Goal: Transaction & Acquisition: Obtain resource

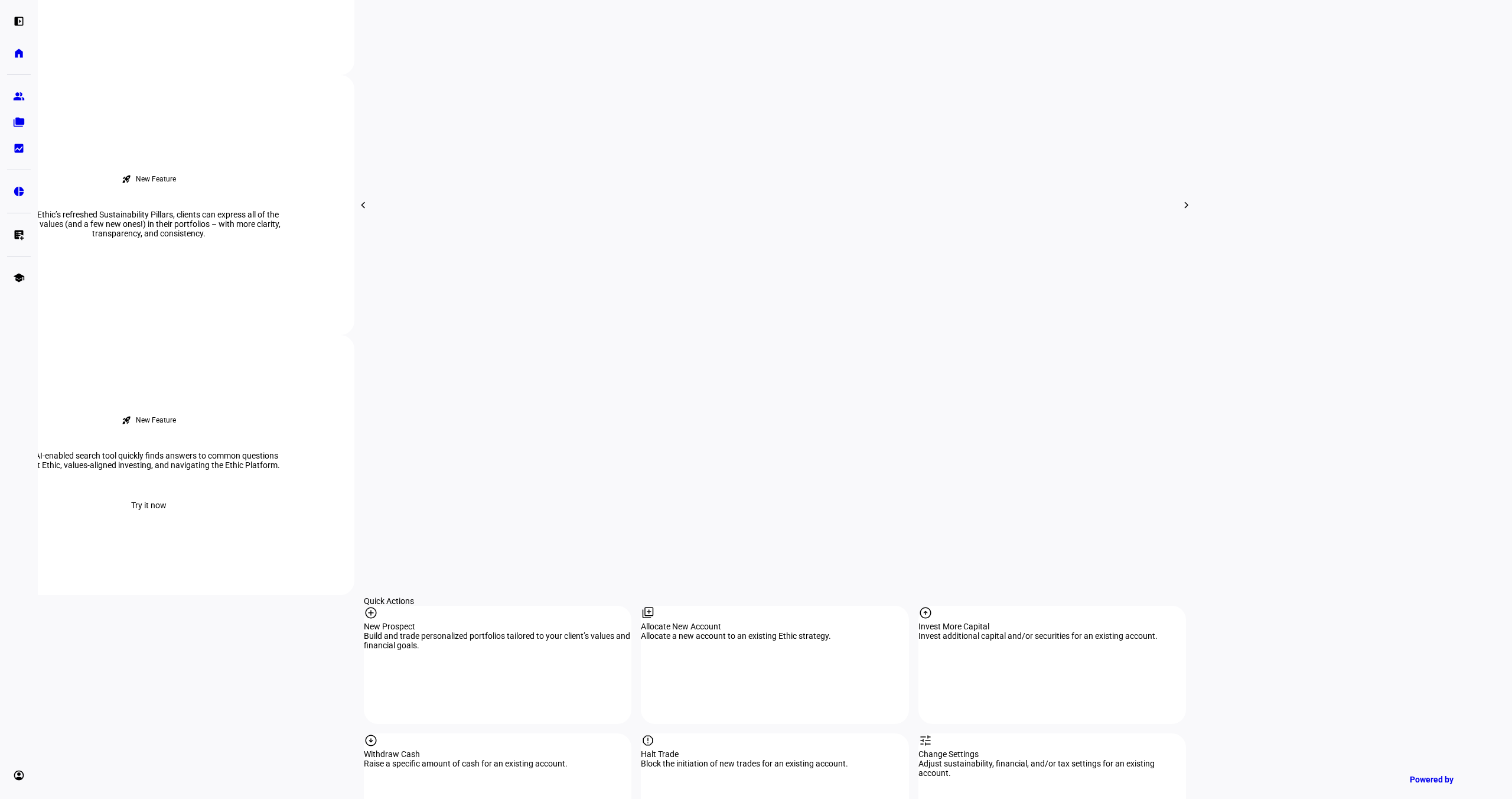
scroll to position [750, 0]
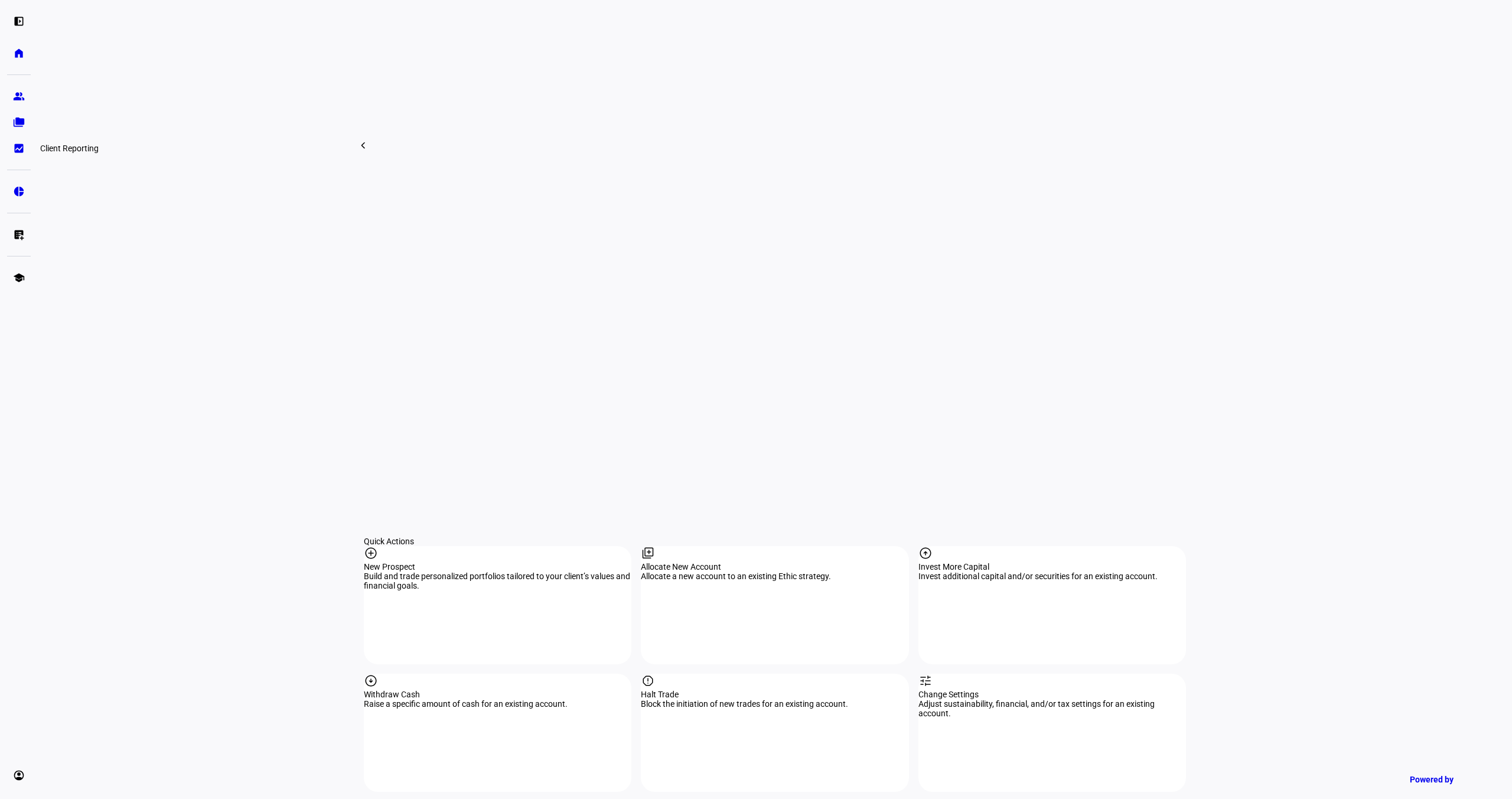
click at [19, 143] on eth-mat-symbol "bid_landscape" at bounding box center [19, 148] width 12 height 12
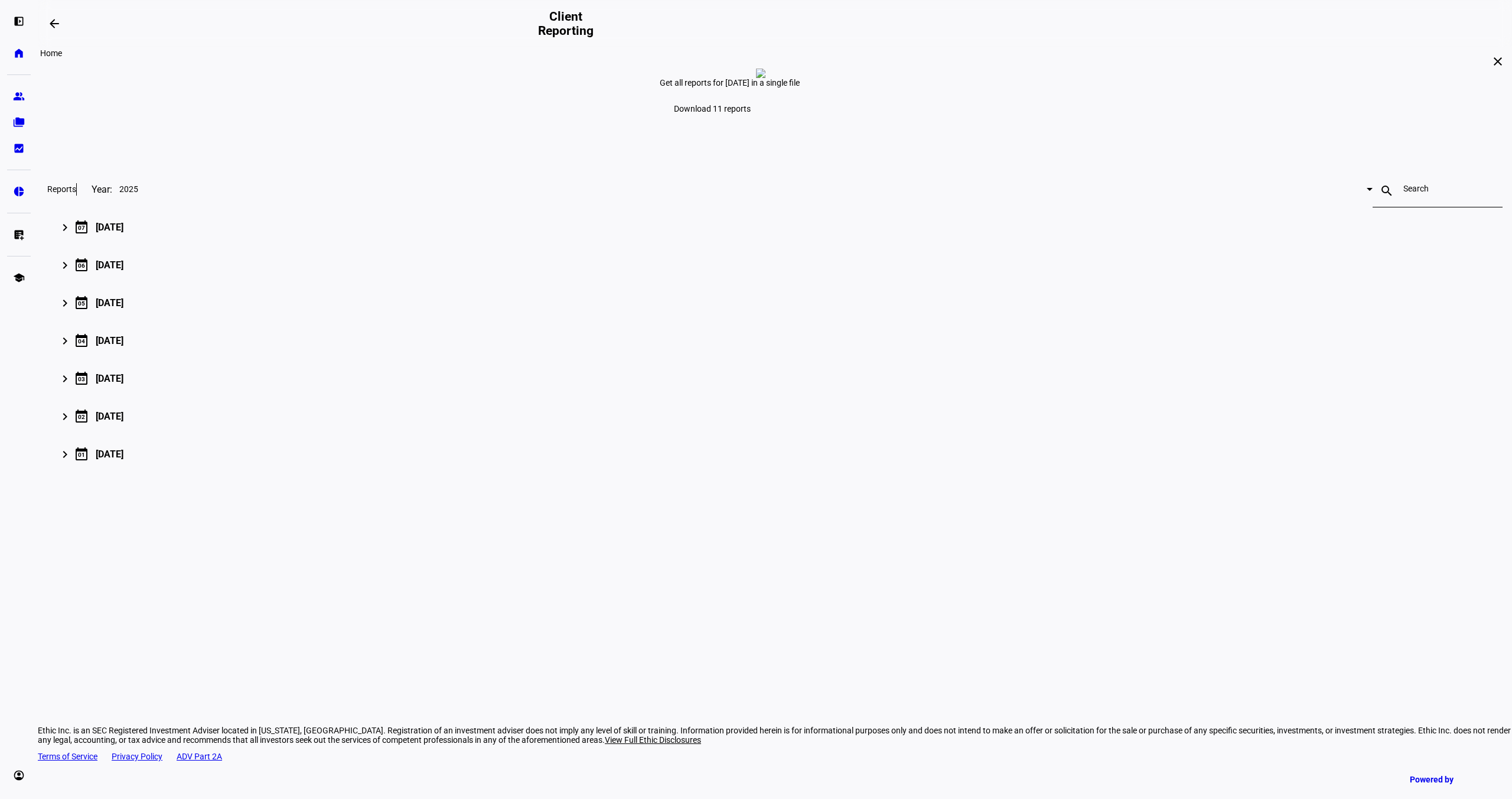
click at [15, 59] on link "home Home" at bounding box center [19, 53] width 24 height 24
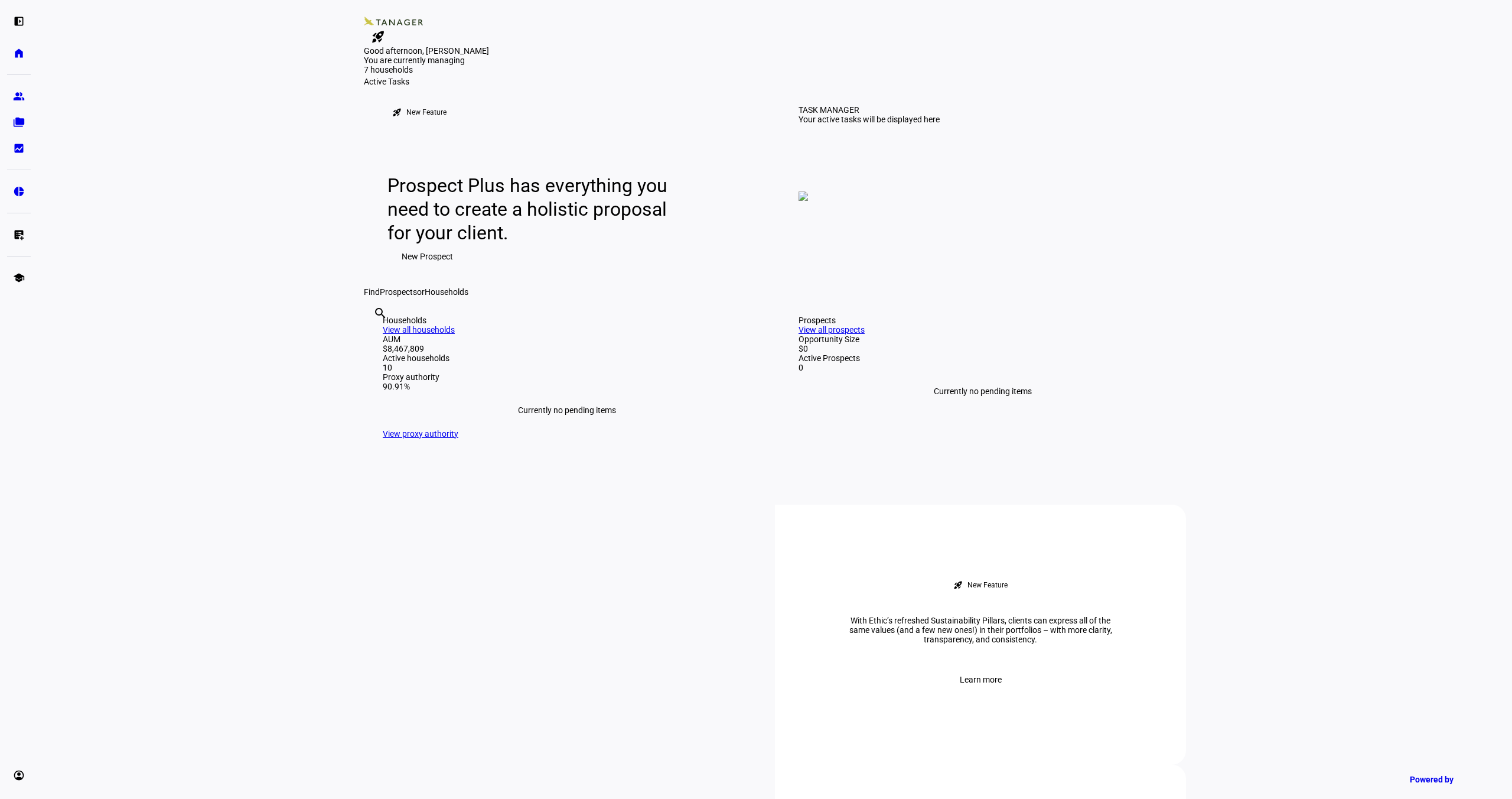
click at [385, 30] on mat-icon "rocket_launch" at bounding box center [378, 37] width 14 height 14
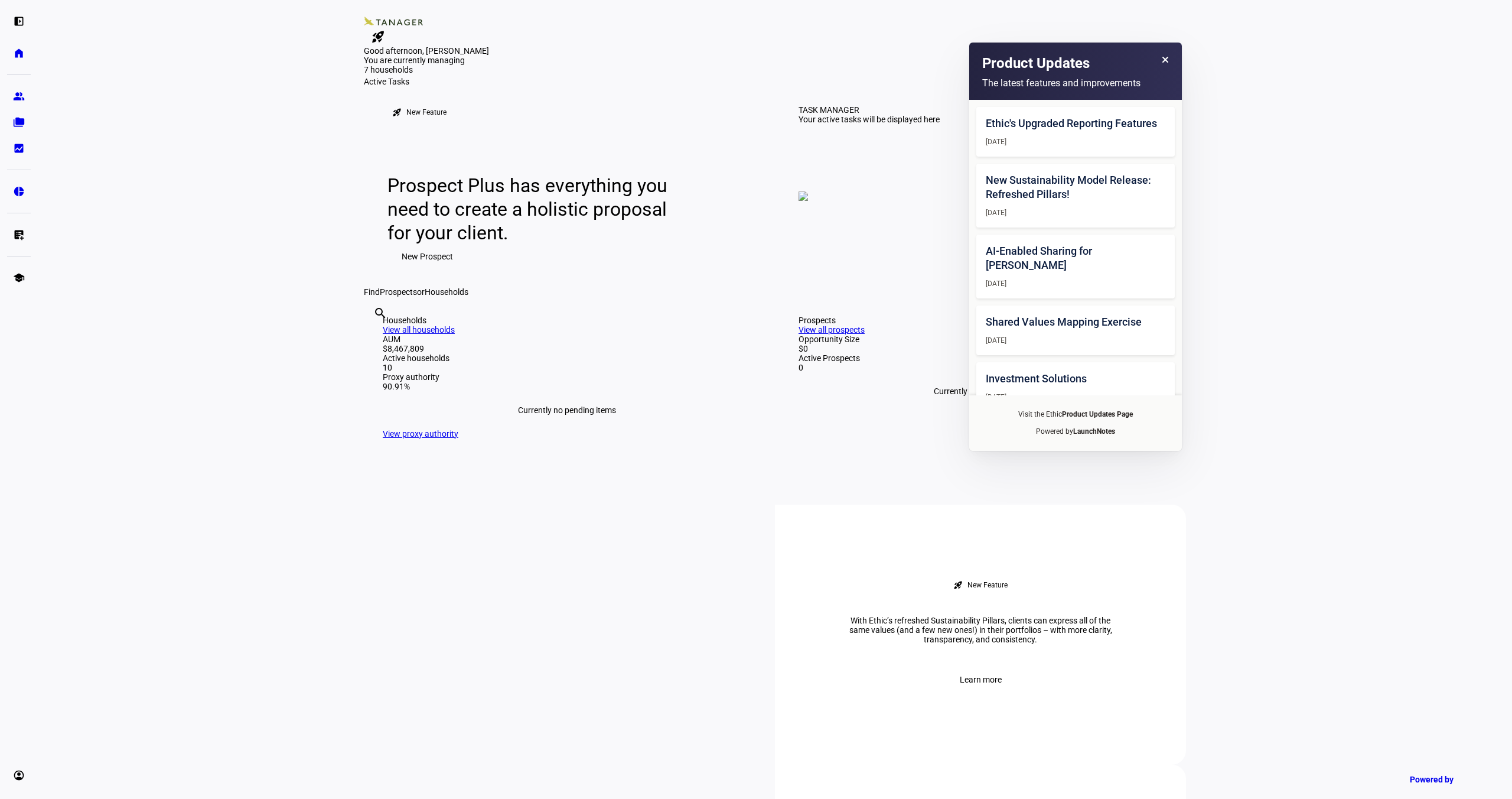
click at [850, 55] on div "Good afternoon, Alistair" at bounding box center [775, 51] width 822 height 10
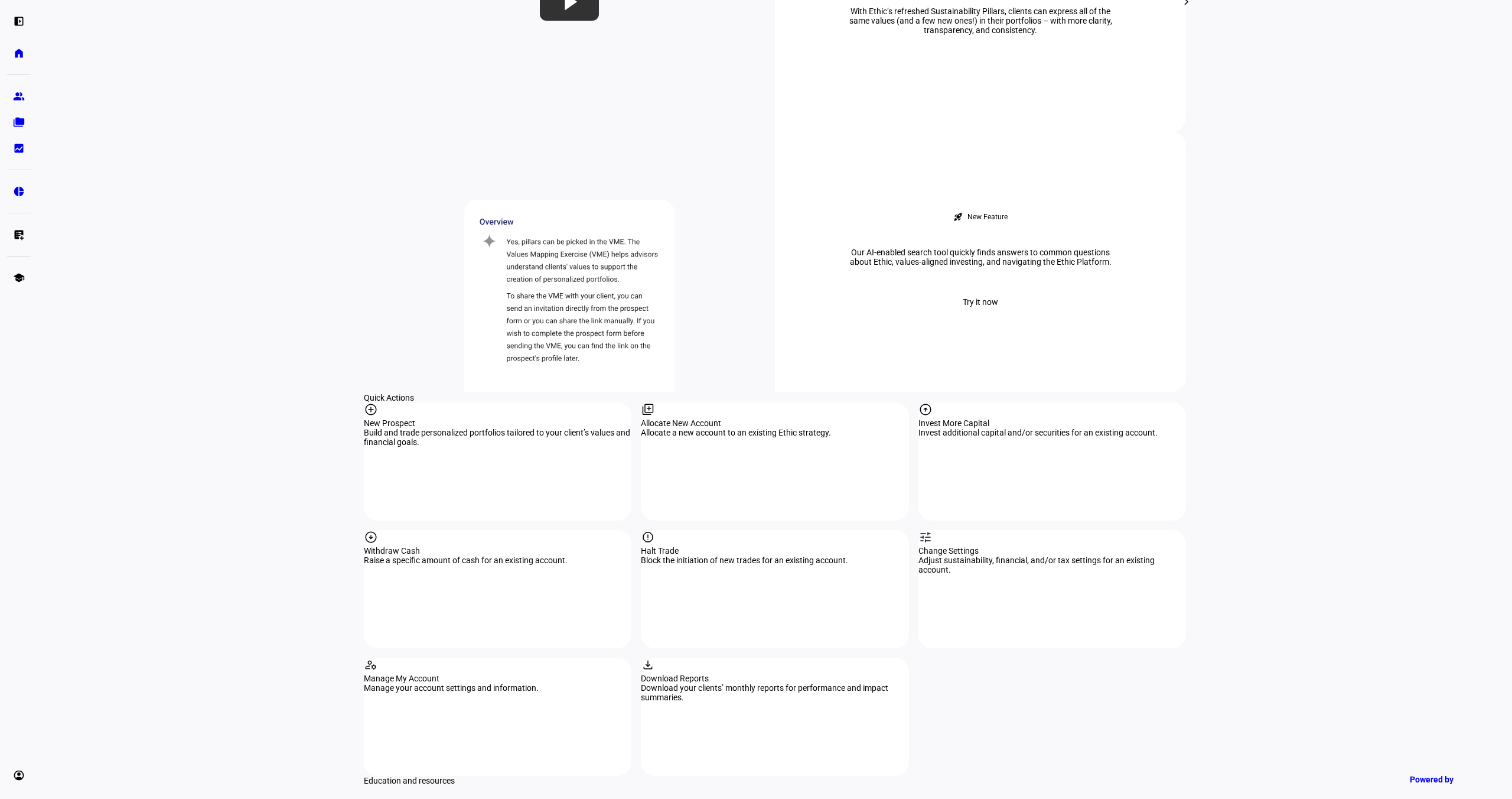
scroll to position [1269, 0]
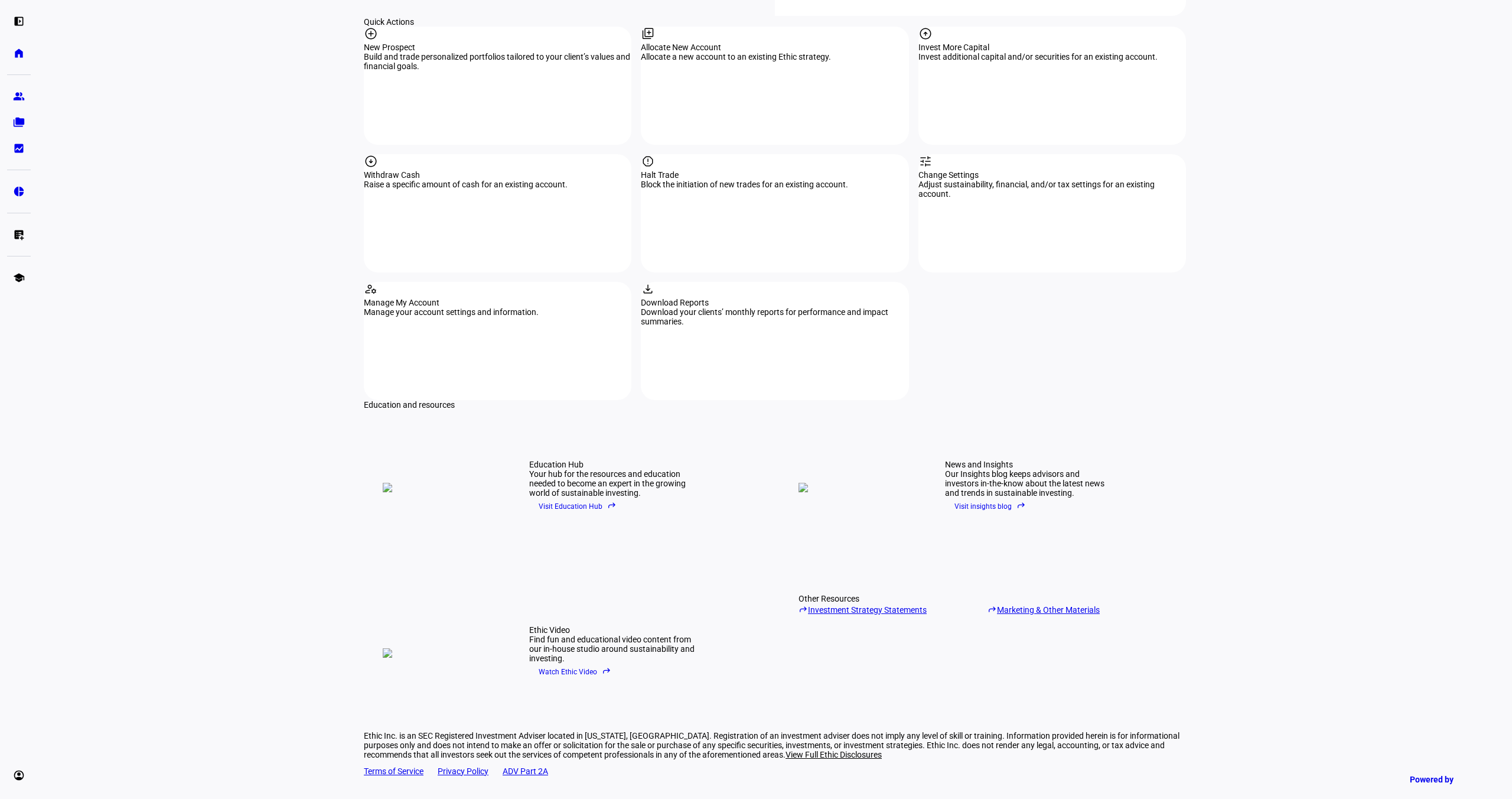
click at [855, 603] on link "reply Investment Strategy Statements" at bounding box center [888, 609] width 179 height 11
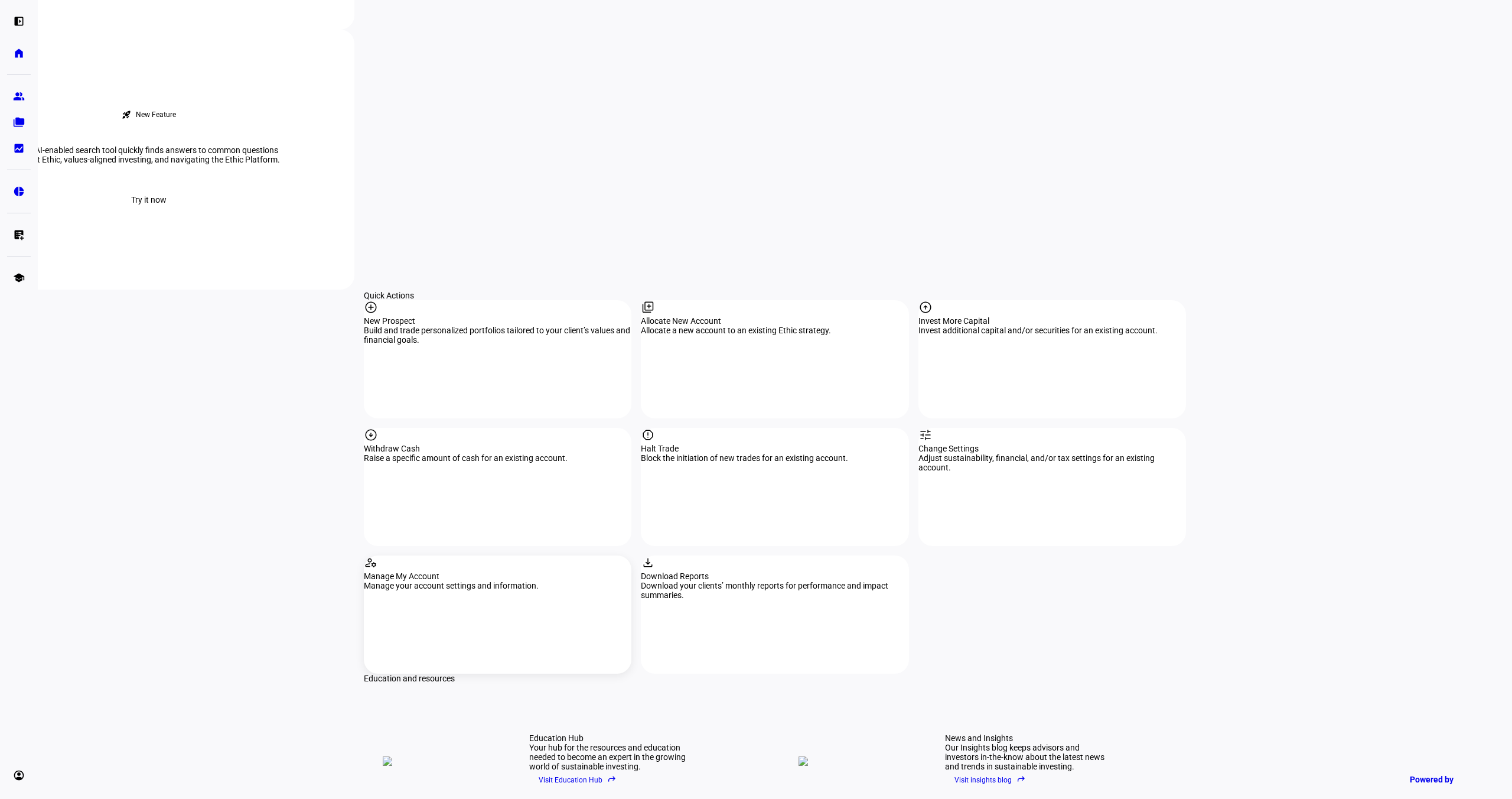
scroll to position [996, 0]
click at [720, 555] on div "download" at bounding box center [774, 562] width 268 height 16
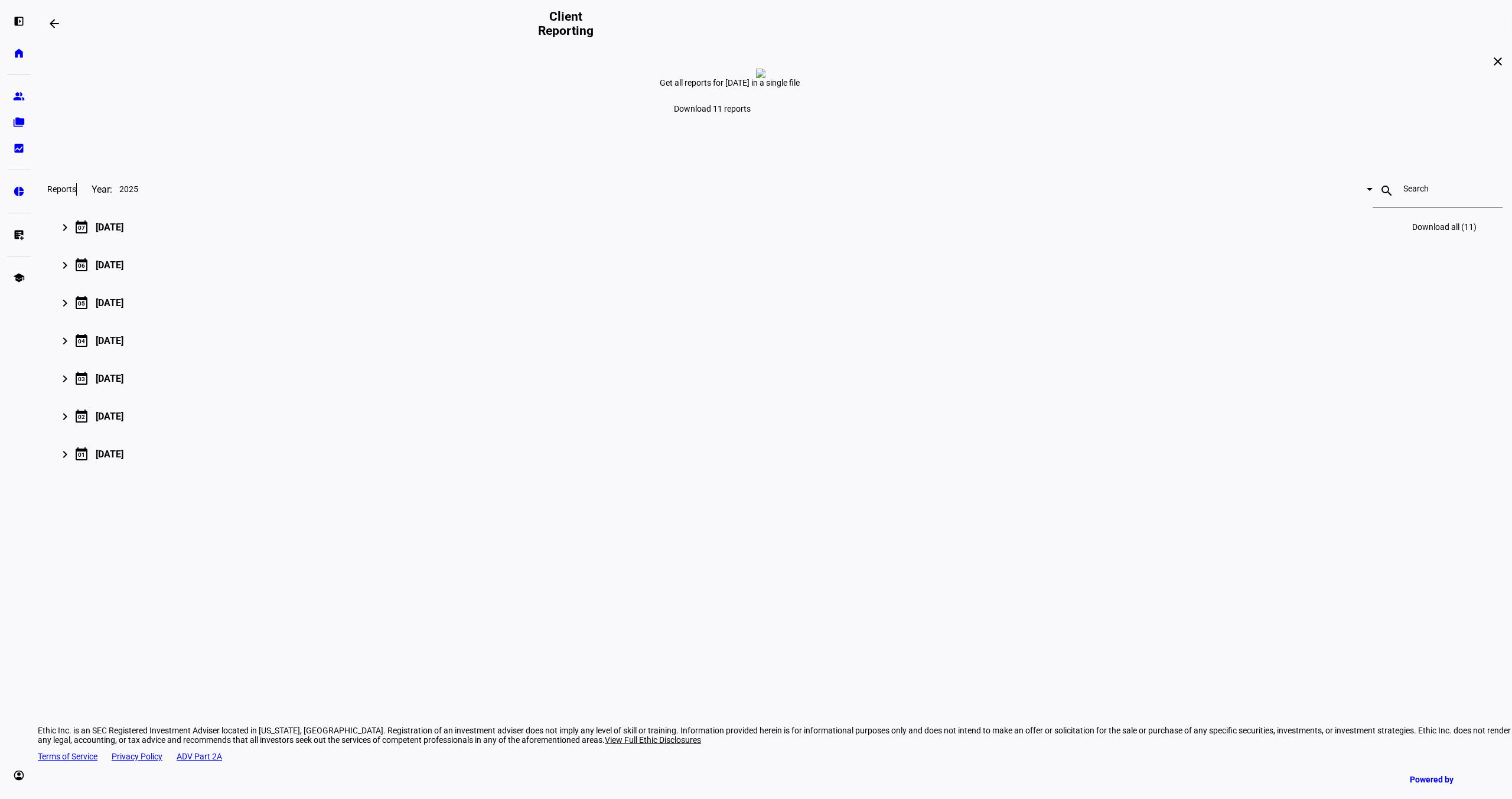
click at [445, 246] on mat-expansion-panel-header "keyboard_arrow_right calendar_today 07 July 2025 Download all (11)" at bounding box center [775, 227] width 1455 height 38
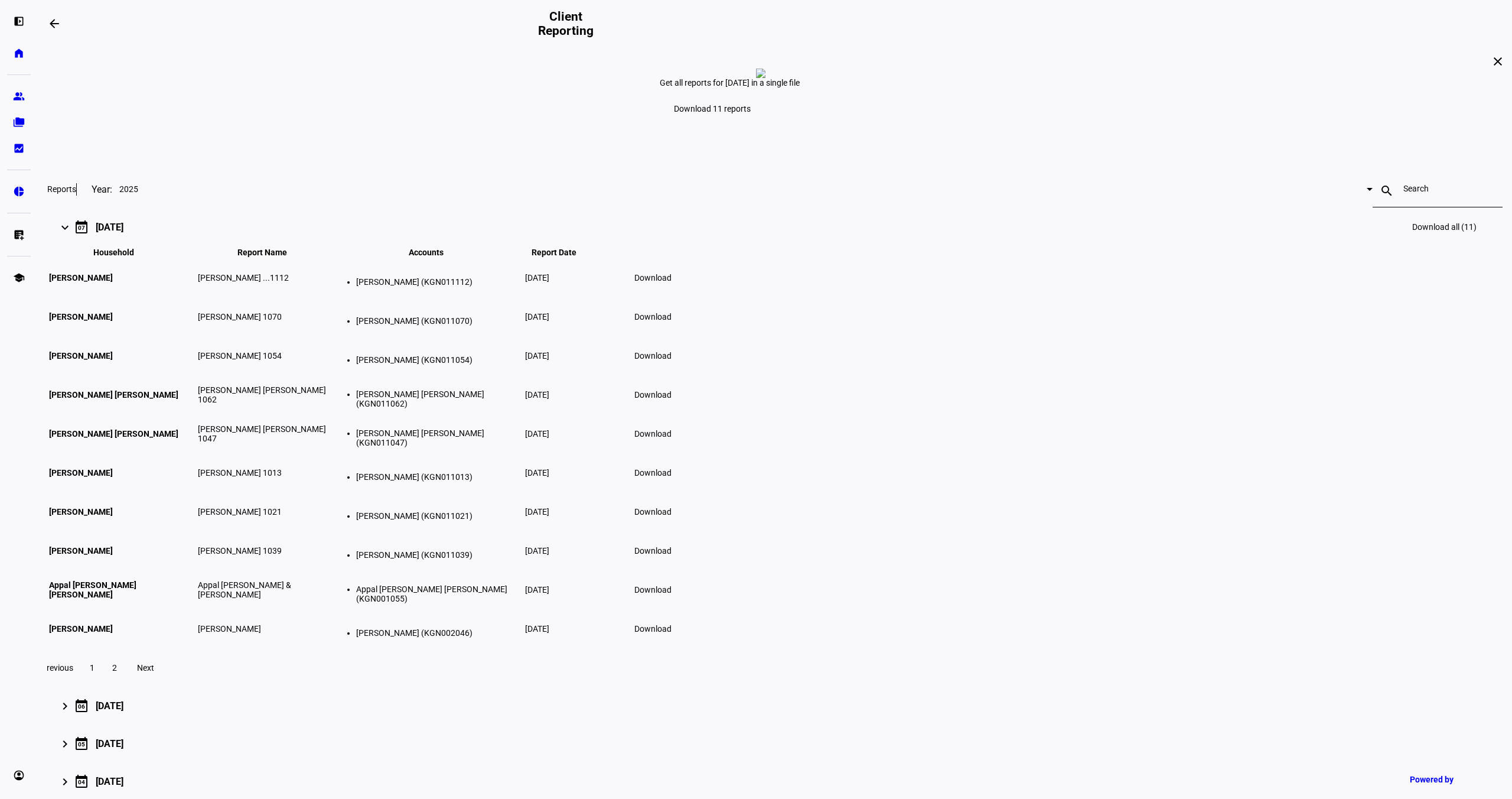
click at [445, 246] on mat-expansion-panel-header "keyboard_arrow_right calendar_today 07 July 2025 Download all (11)" at bounding box center [775, 227] width 1455 height 38
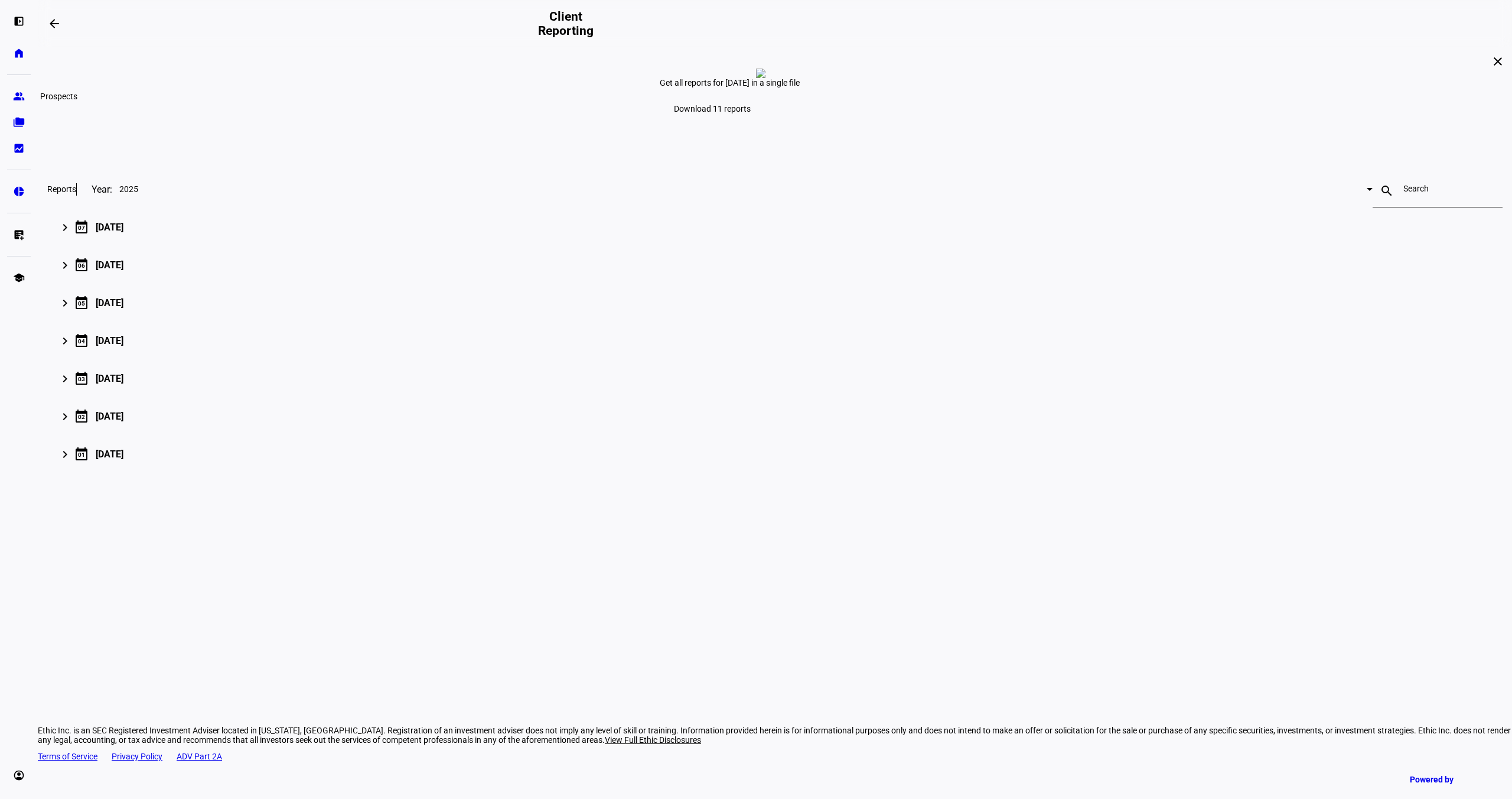
click at [13, 95] on eth-mat-symbol "group" at bounding box center [19, 97] width 12 height 12
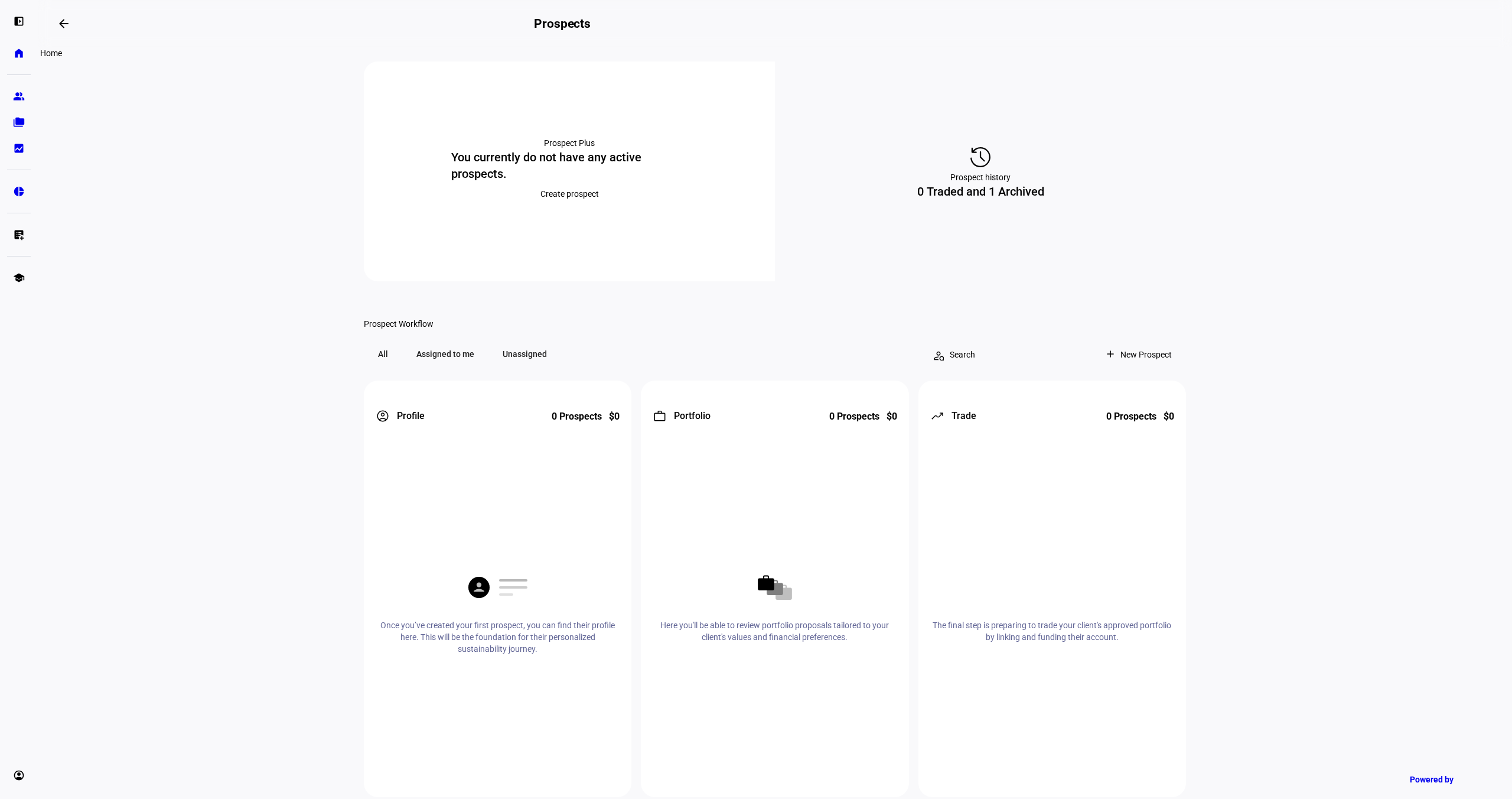
click at [15, 53] on eth-mat-symbol "home" at bounding box center [19, 53] width 12 height 12
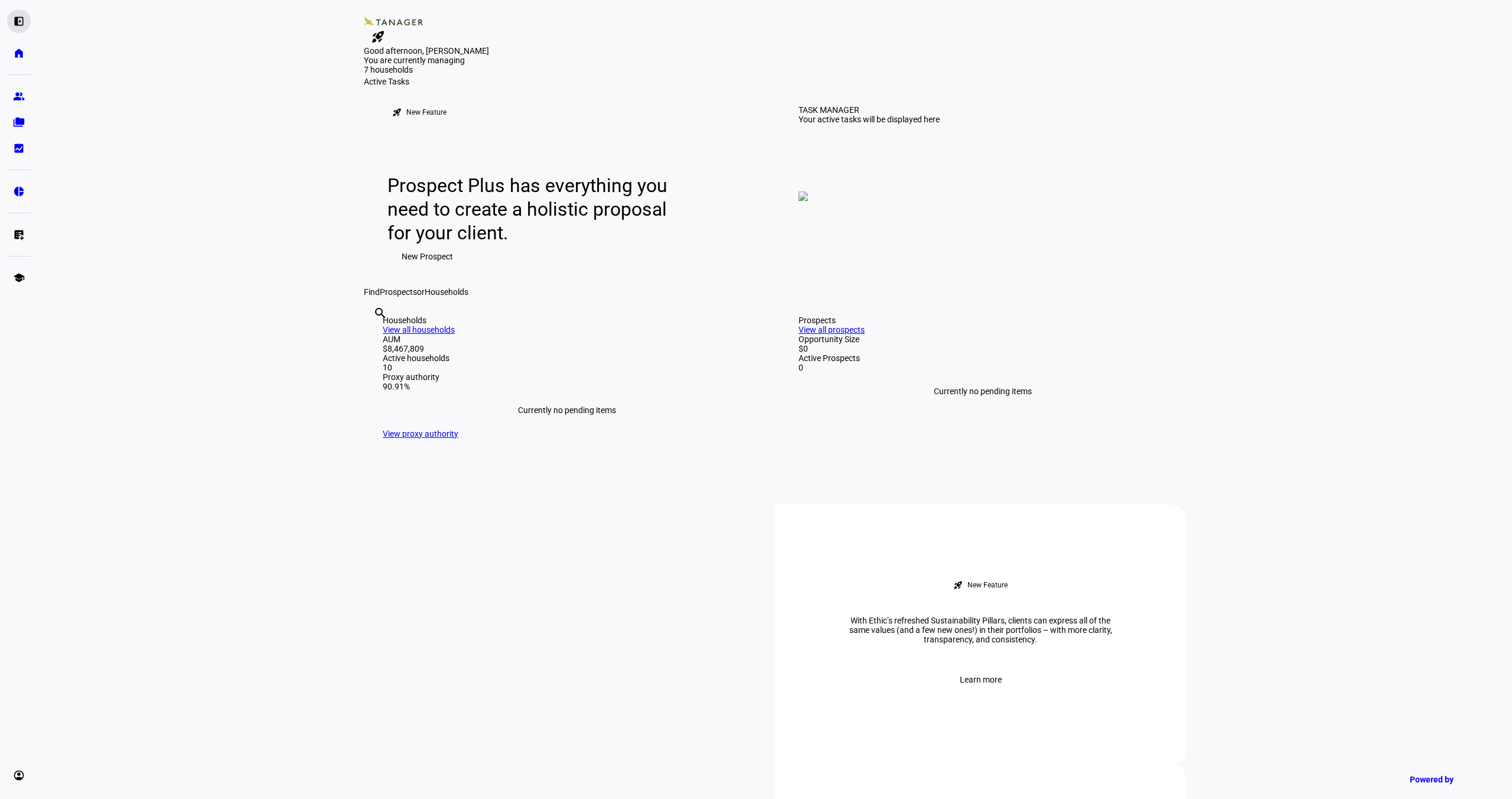
click at [18, 26] on eth-mat-symbol "left_panel_open" at bounding box center [19, 21] width 12 height 12
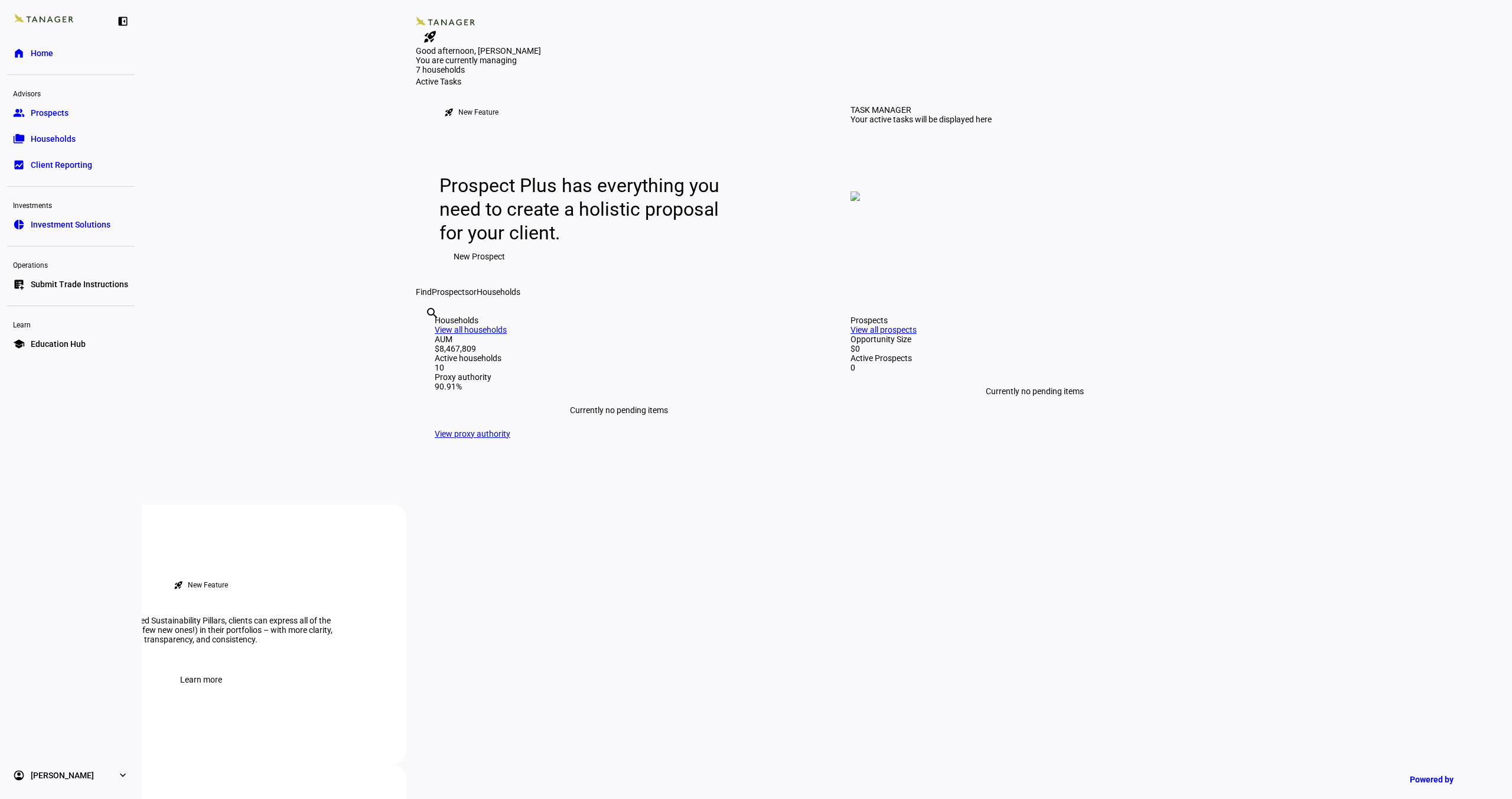
click at [83, 231] on link "pie_chart Investment Solutions" at bounding box center [71, 225] width 128 height 24
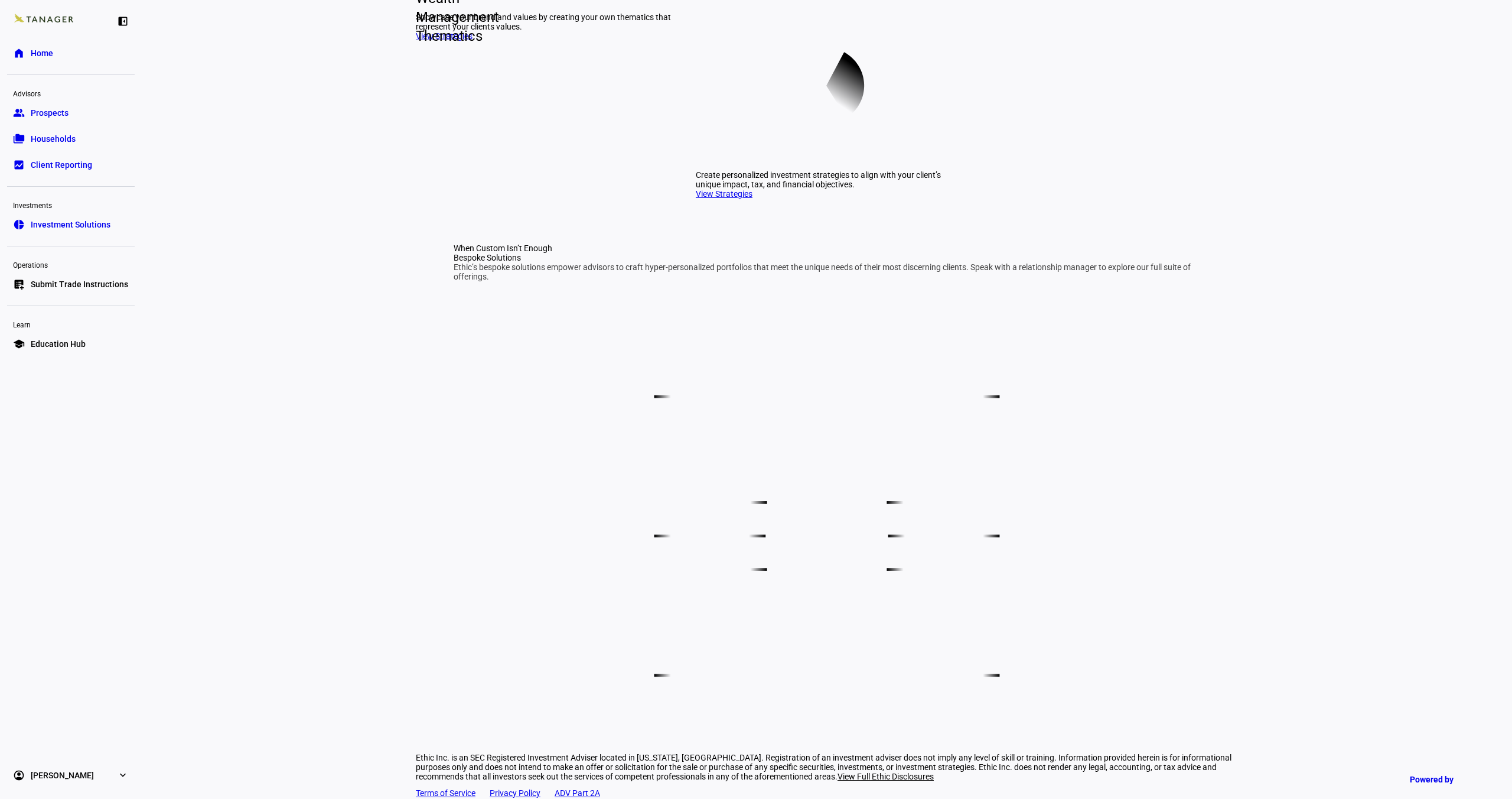
scroll to position [544, 0]
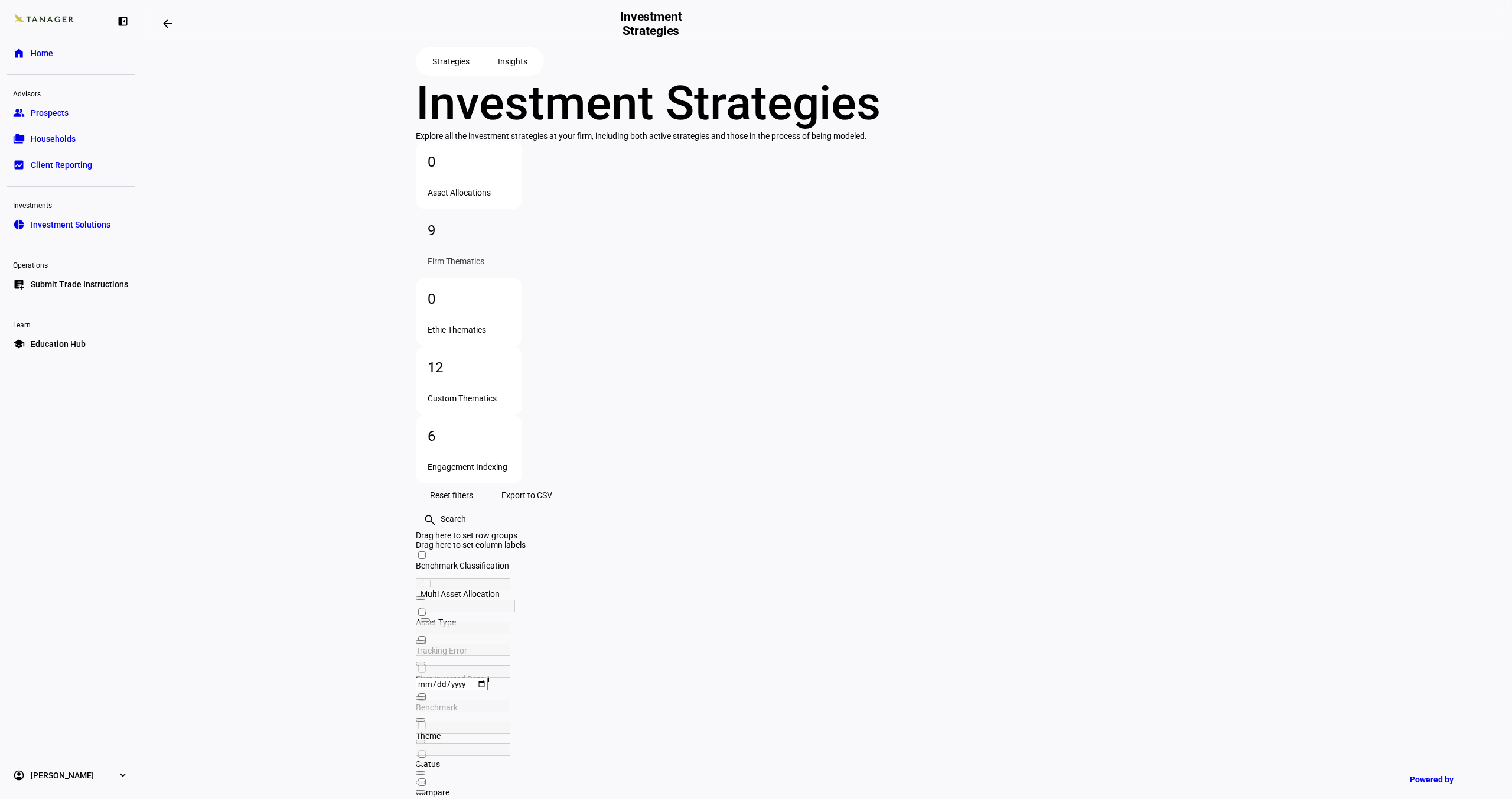
click at [32, 55] on span "Home" at bounding box center [42, 53] width 23 height 12
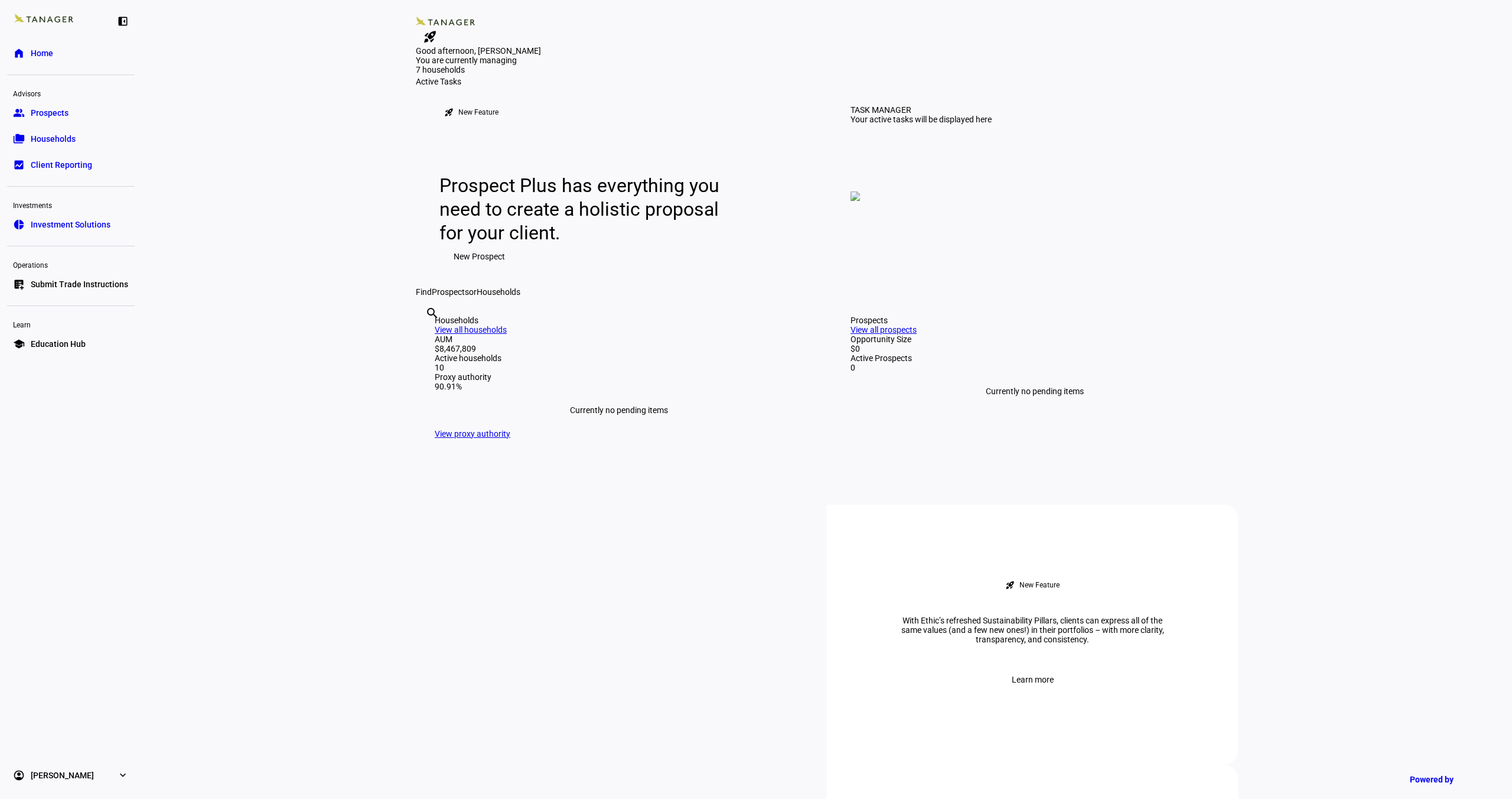
click at [860, 201] on img at bounding box center [855, 196] width 10 height 10
click at [1013, 231] on div "TASK MANAGER Your active tasks will be displayed here" at bounding box center [1033, 187] width 402 height 201
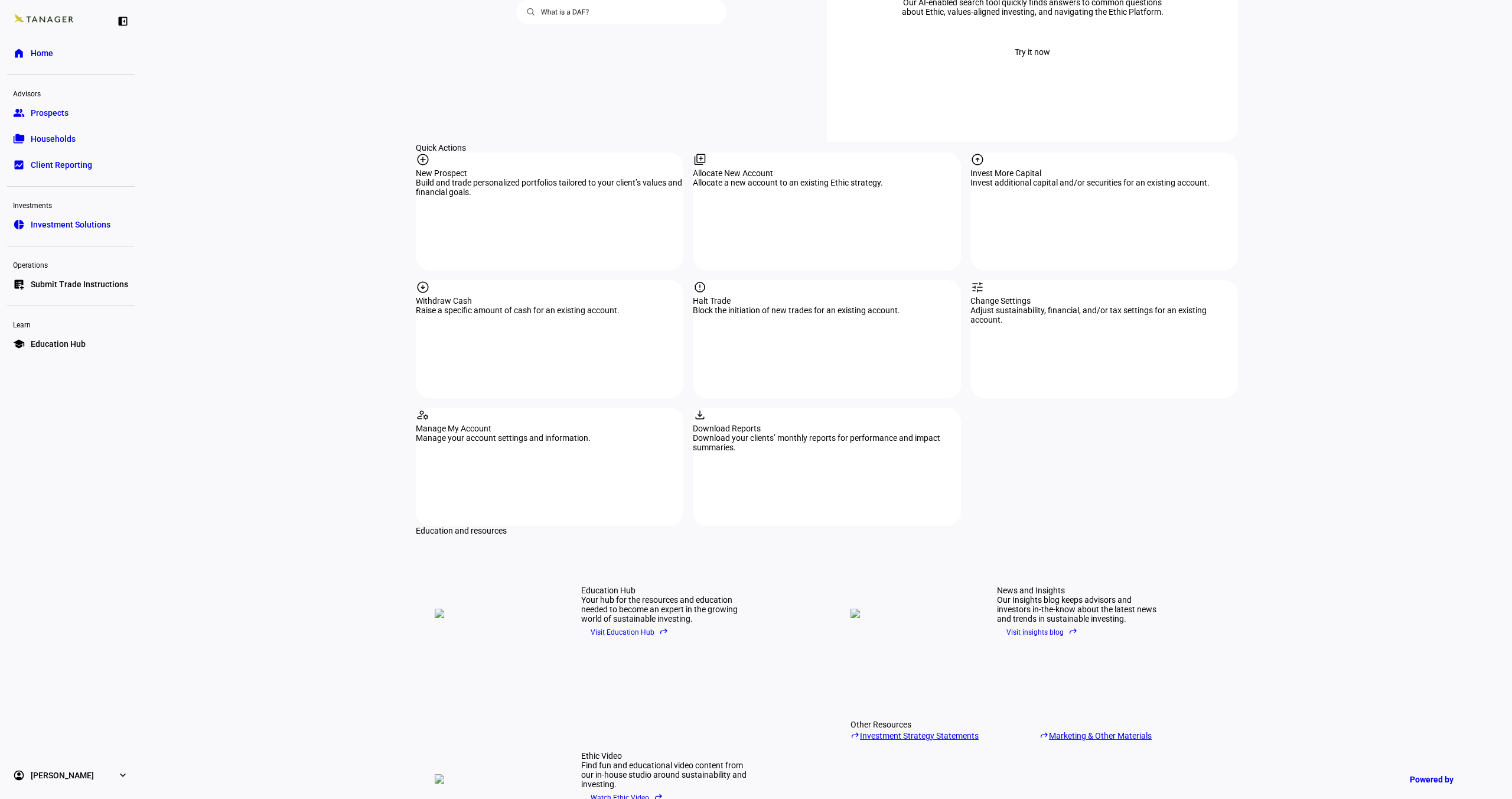
scroll to position [1269, 0]
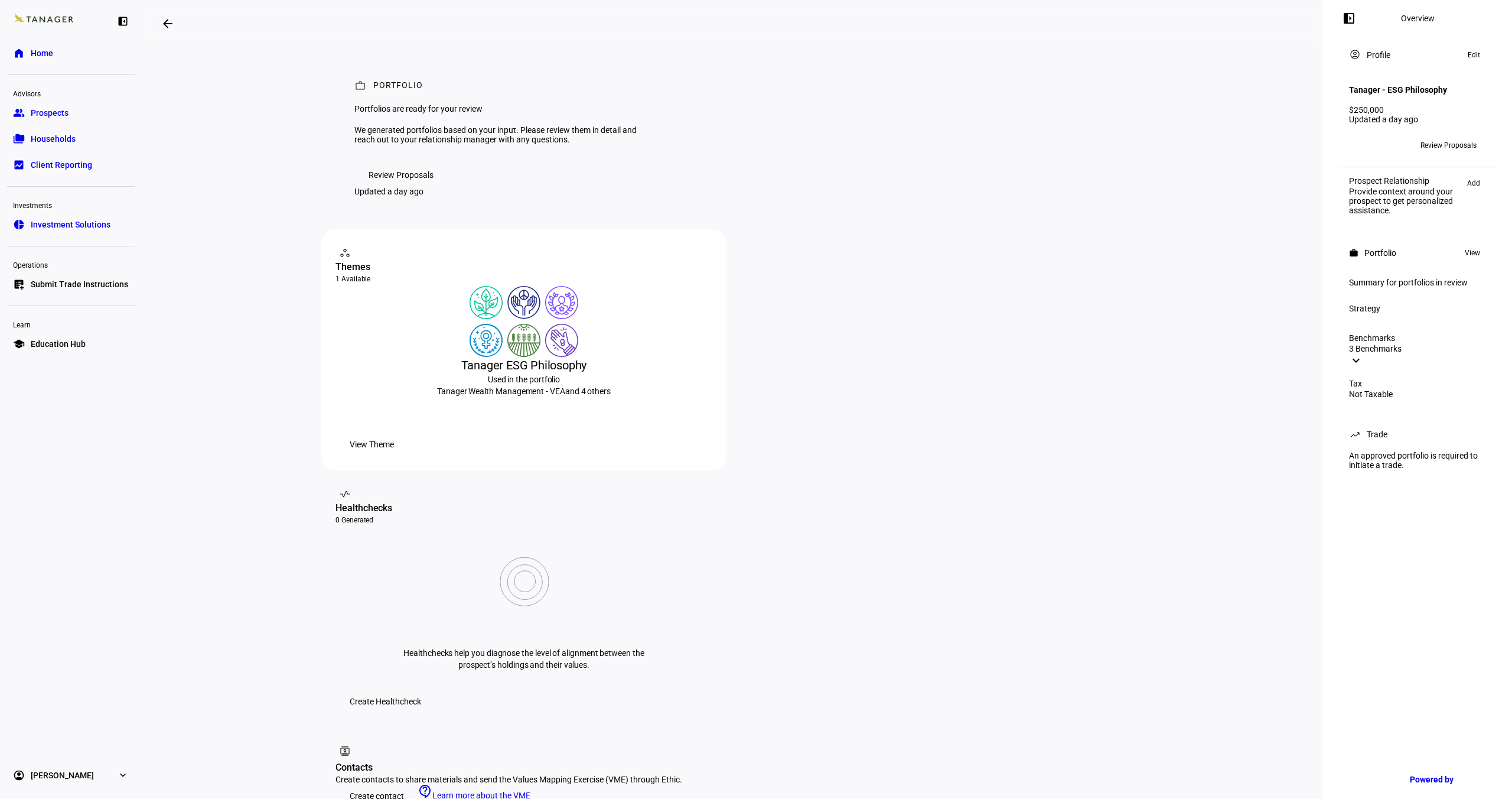
click at [1456, 137] on span "Review Proposals" at bounding box center [1449, 145] width 56 height 19
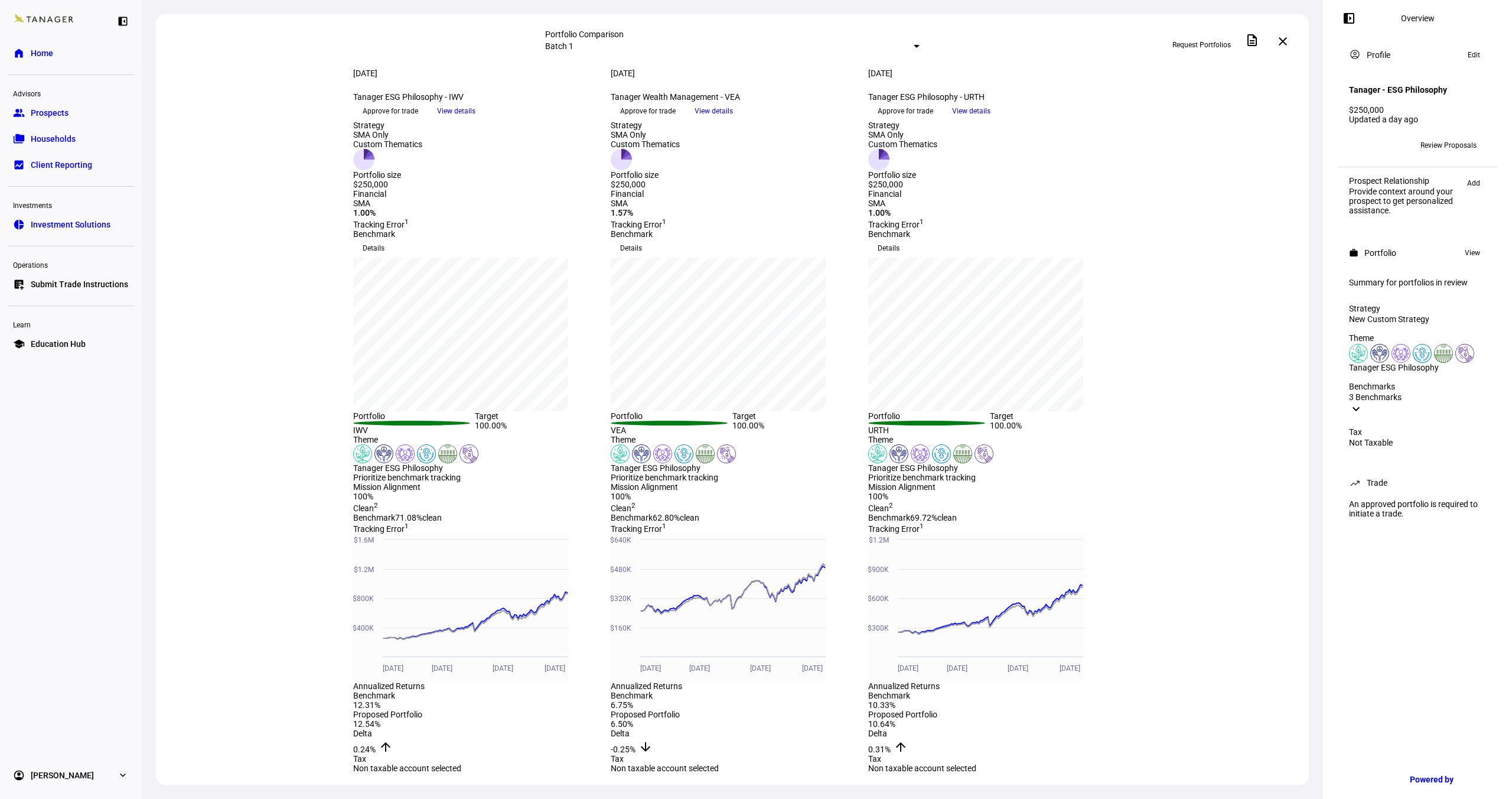
click at [991, 120] on span "View details" at bounding box center [971, 111] width 38 height 18
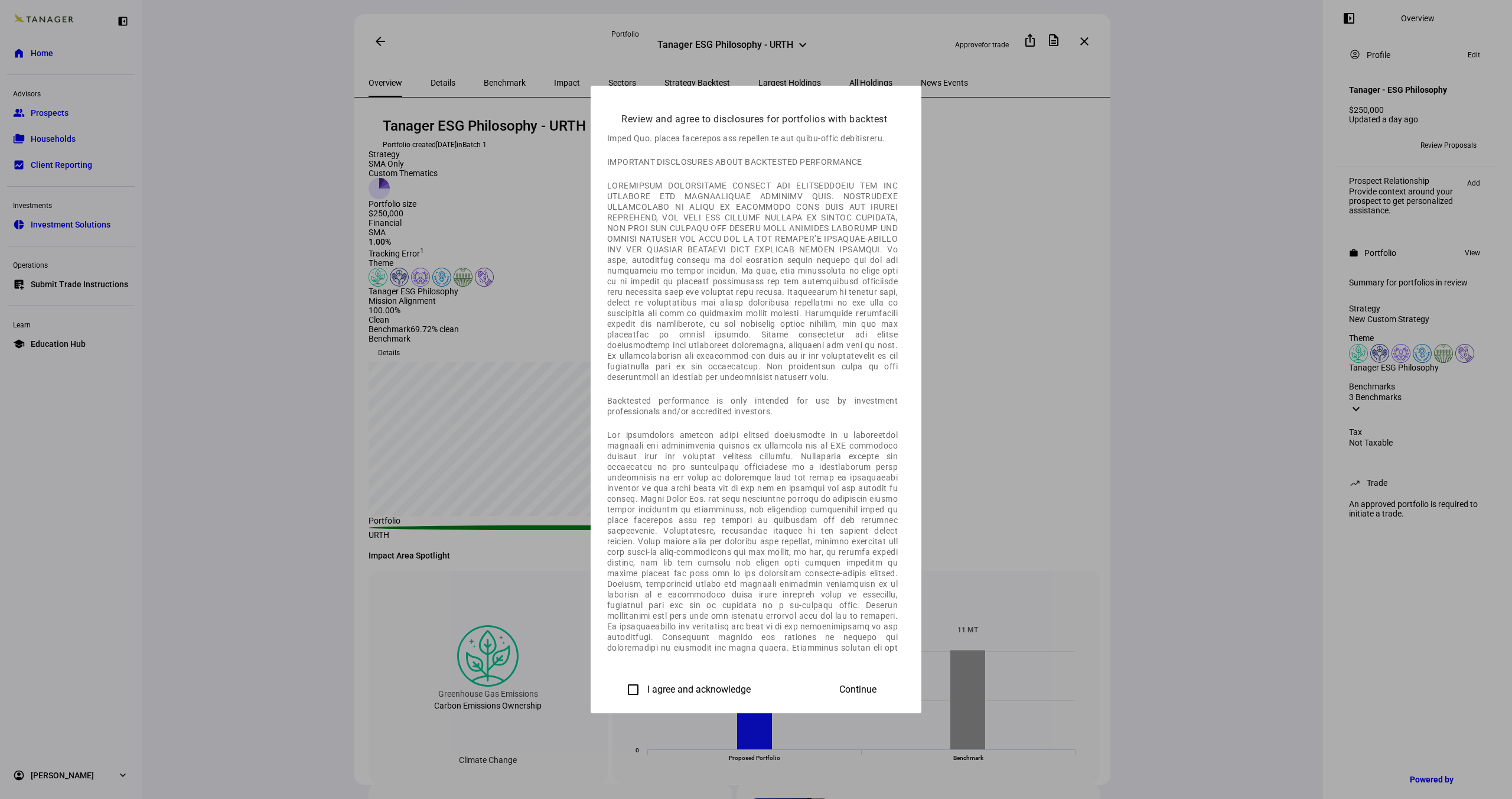
scroll to position [483, 0]
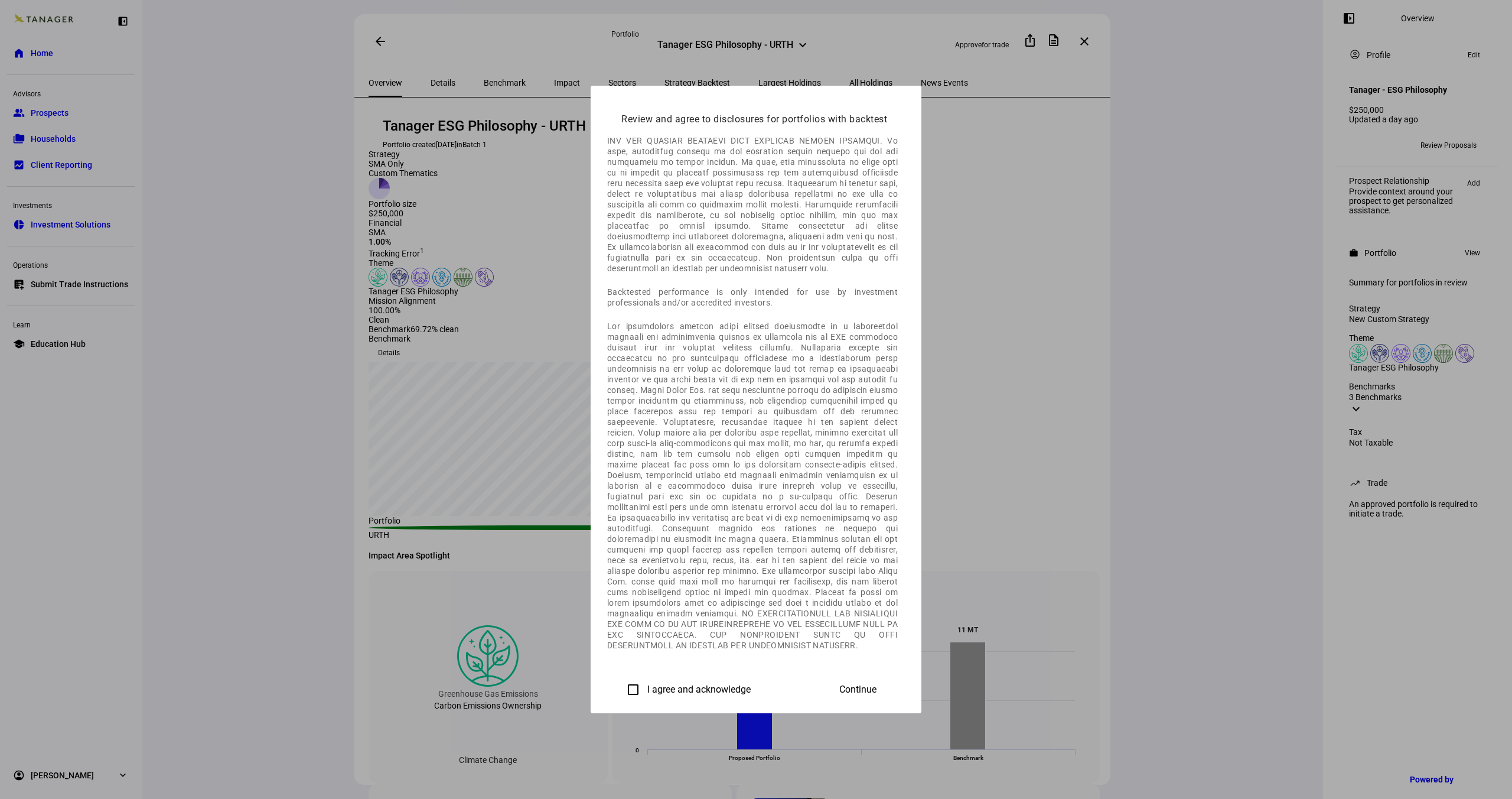
click at [645, 691] on label "I agree and acknowledge" at bounding box center [697, 690] width 105 height 11
click at [622, 691] on input "I agree and acknowledge" at bounding box center [634, 690] width 24 height 24
checkbox input "true"
click at [877, 685] on span "Continue" at bounding box center [858, 690] width 37 height 11
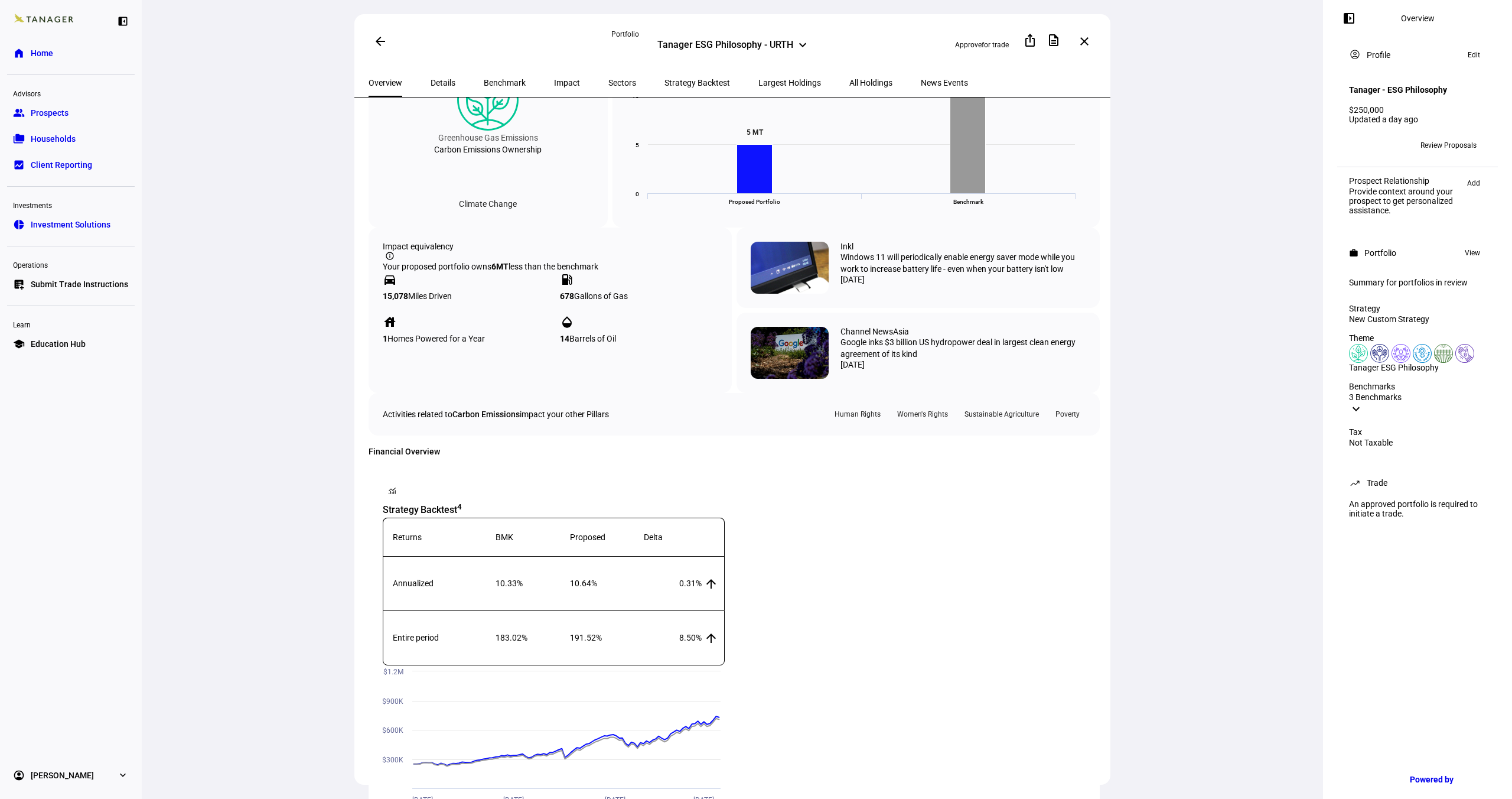
scroll to position [0, 0]
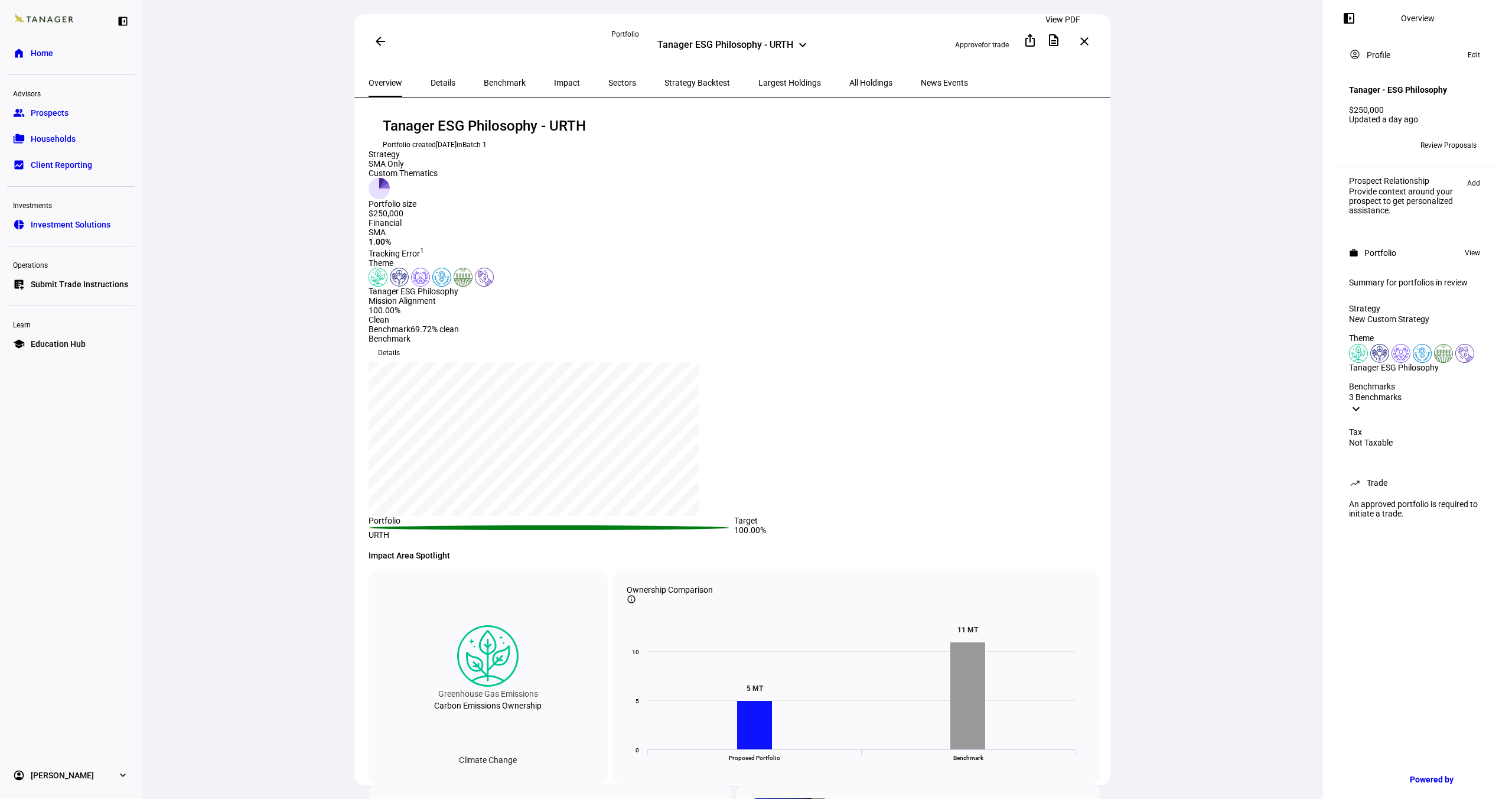
click at [1066, 41] on span at bounding box center [1054, 41] width 29 height 29
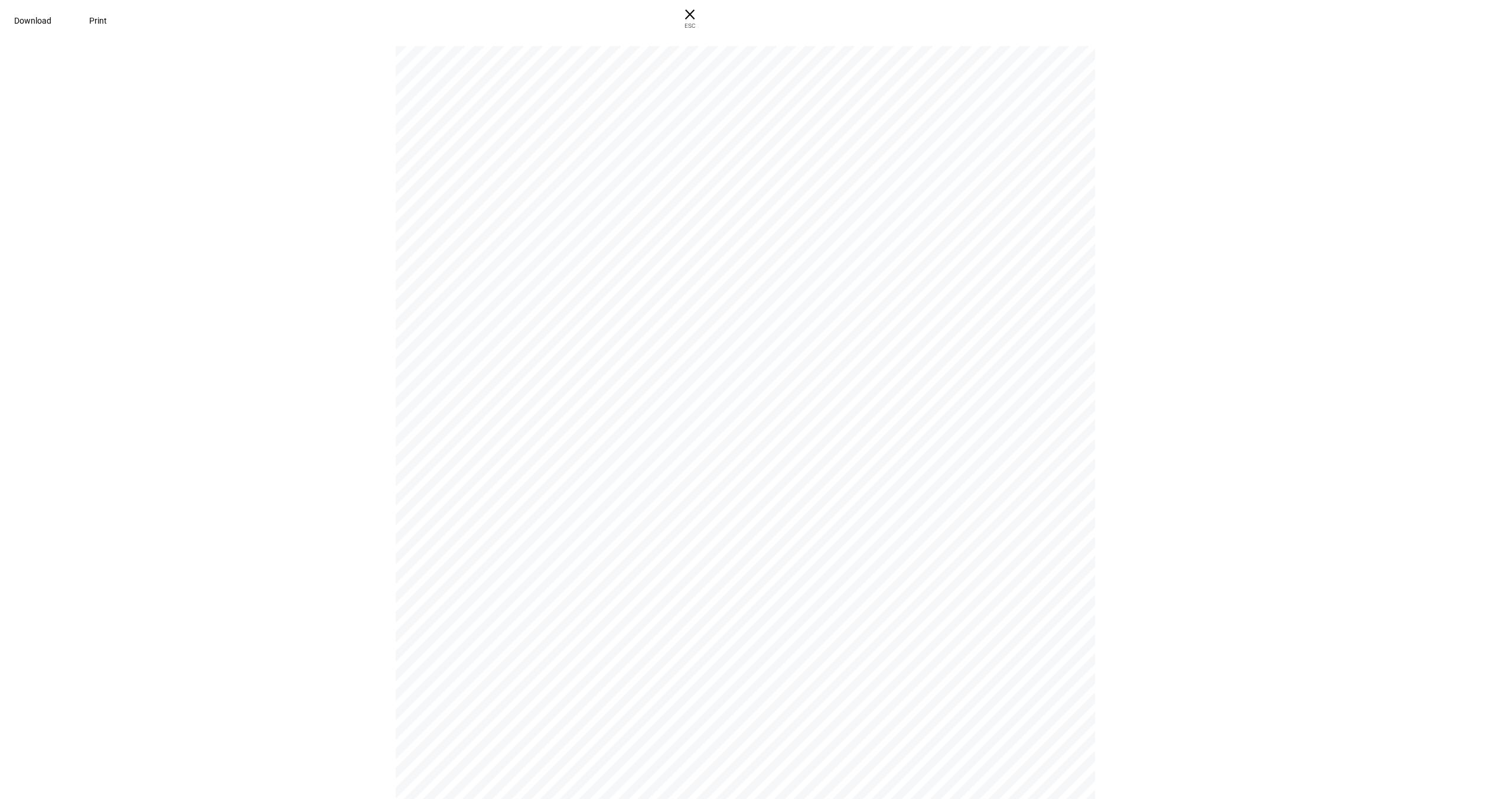
click at [51, 18] on span "Download" at bounding box center [33, 21] width 37 height 10
